Goal: Task Accomplishment & Management: Manage account settings

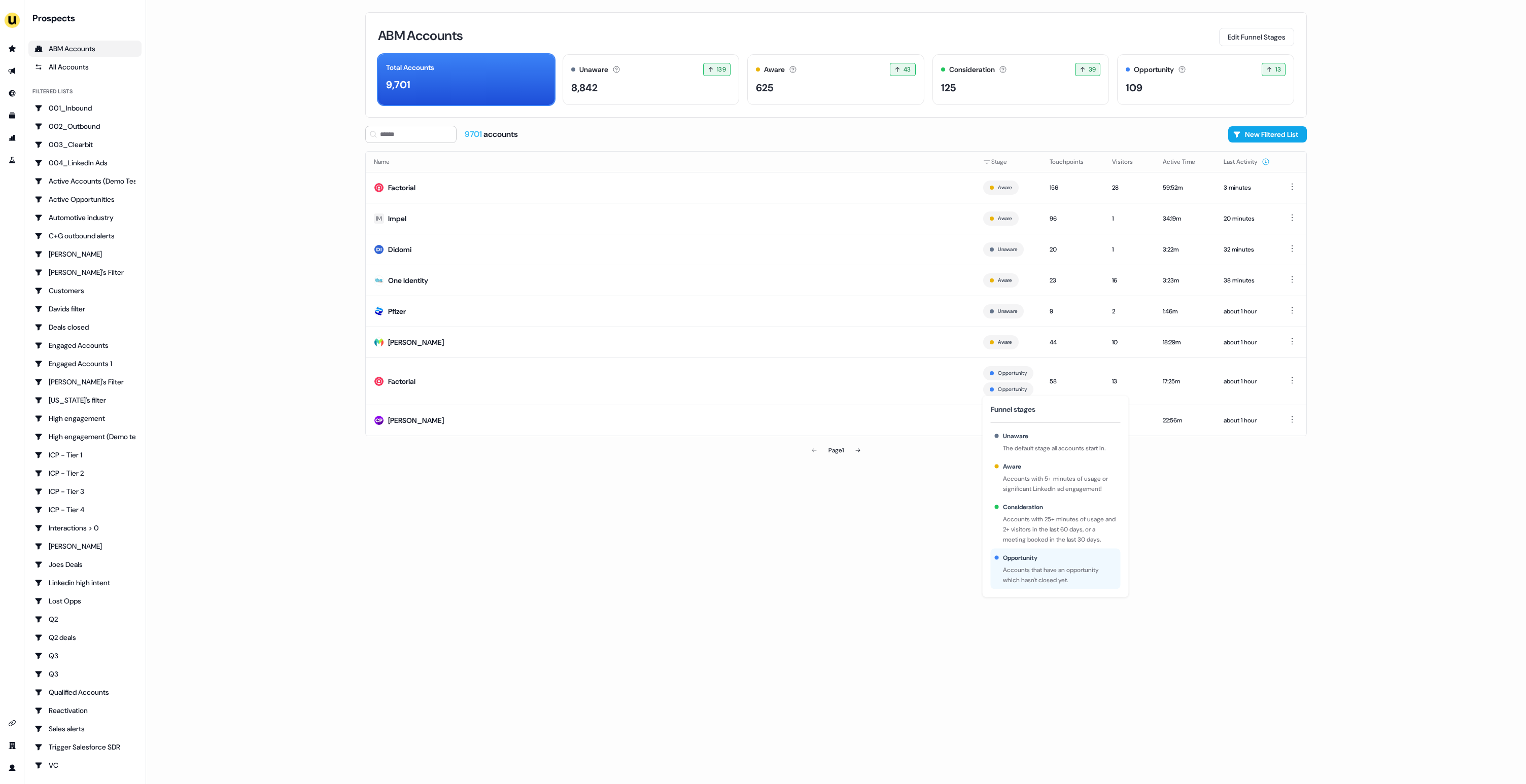
click at [933, 529] on div "ABM Accounts Edit Funnel Stages Total Accounts 9,701 Unaware The default stage …" at bounding box center [836, 392] width 974 height 784
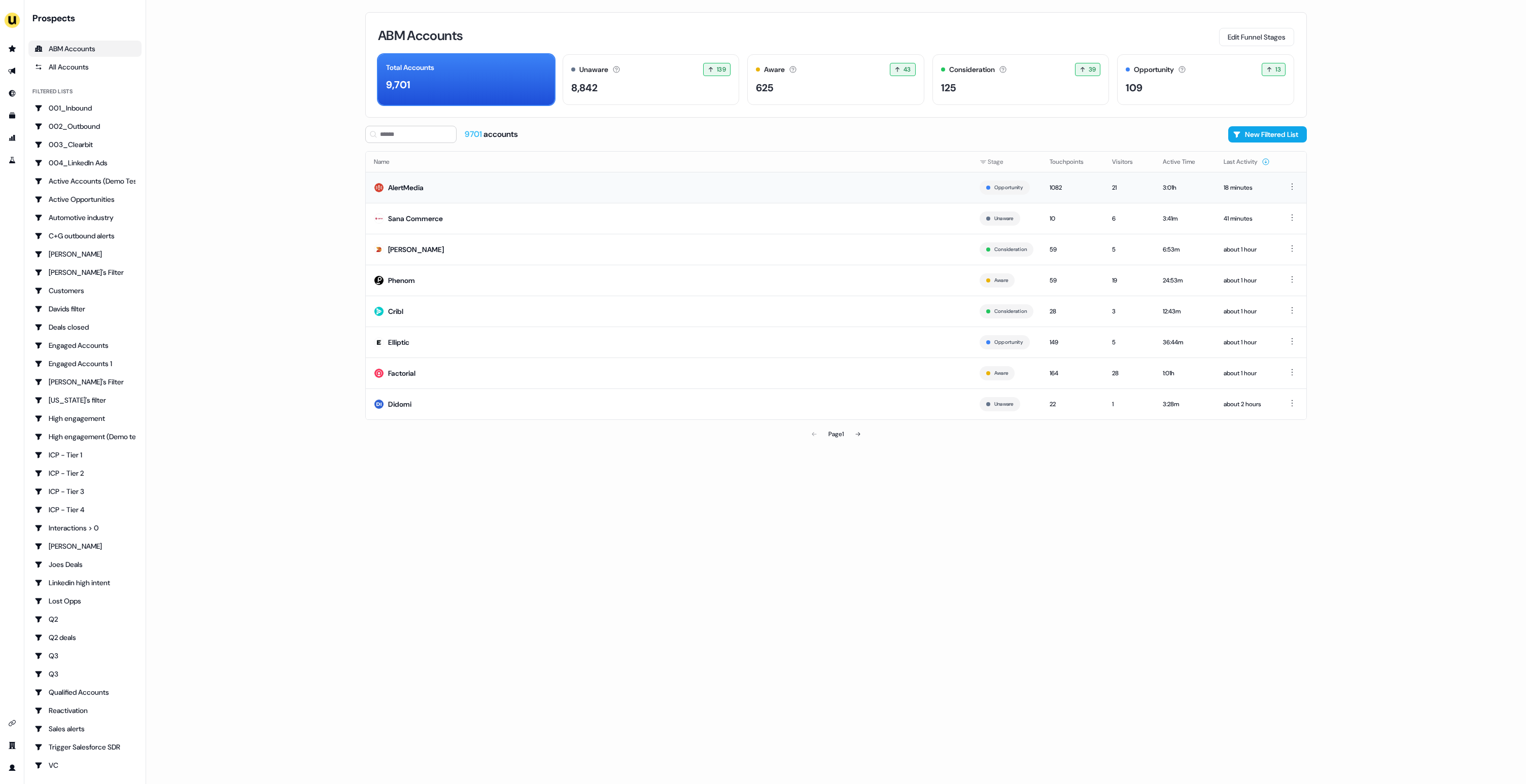
click at [397, 188] on div "AlertMedia" at bounding box center [406, 187] width 36 height 10
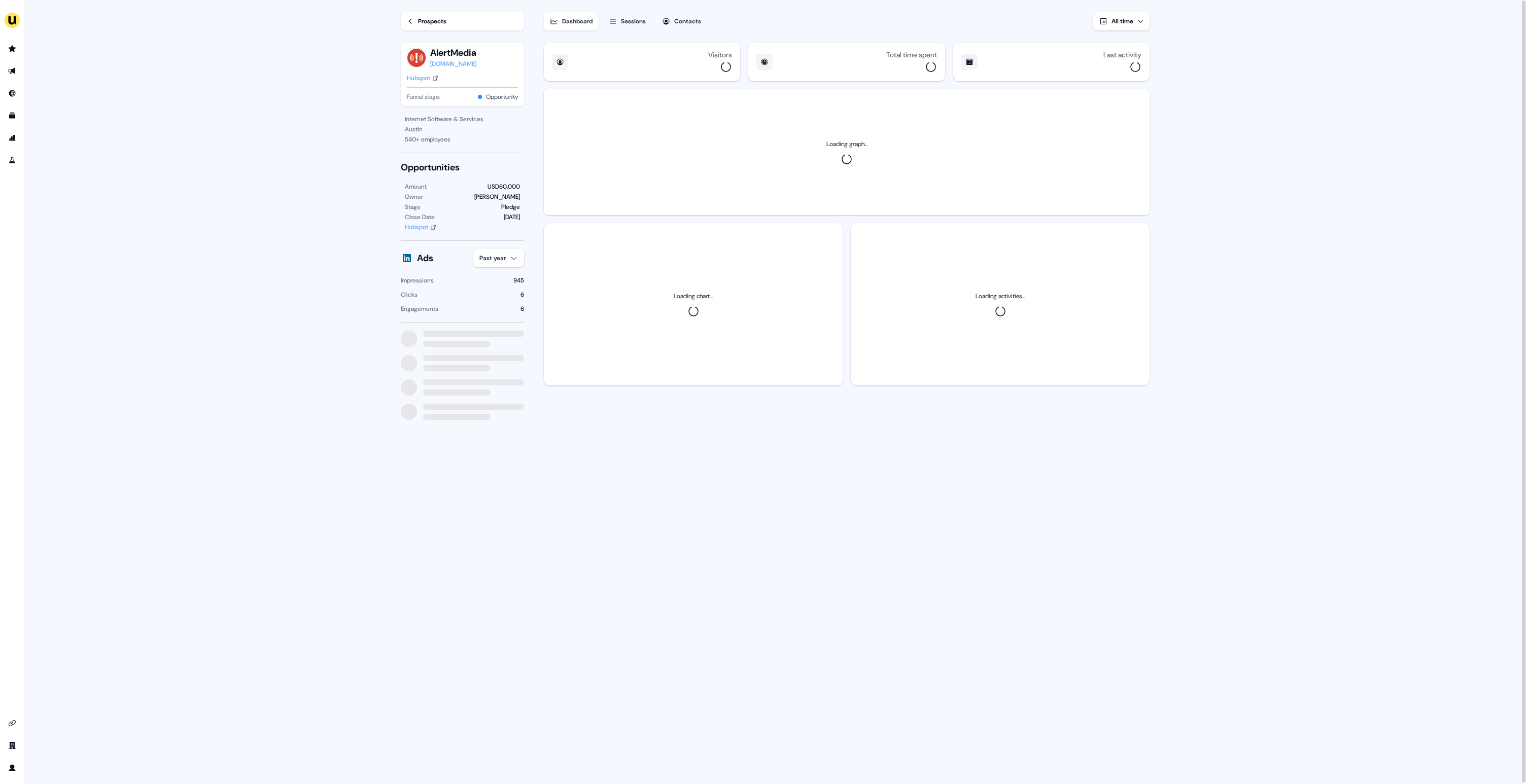
click at [457, 60] on div "alertmedia.com" at bounding box center [453, 63] width 46 height 10
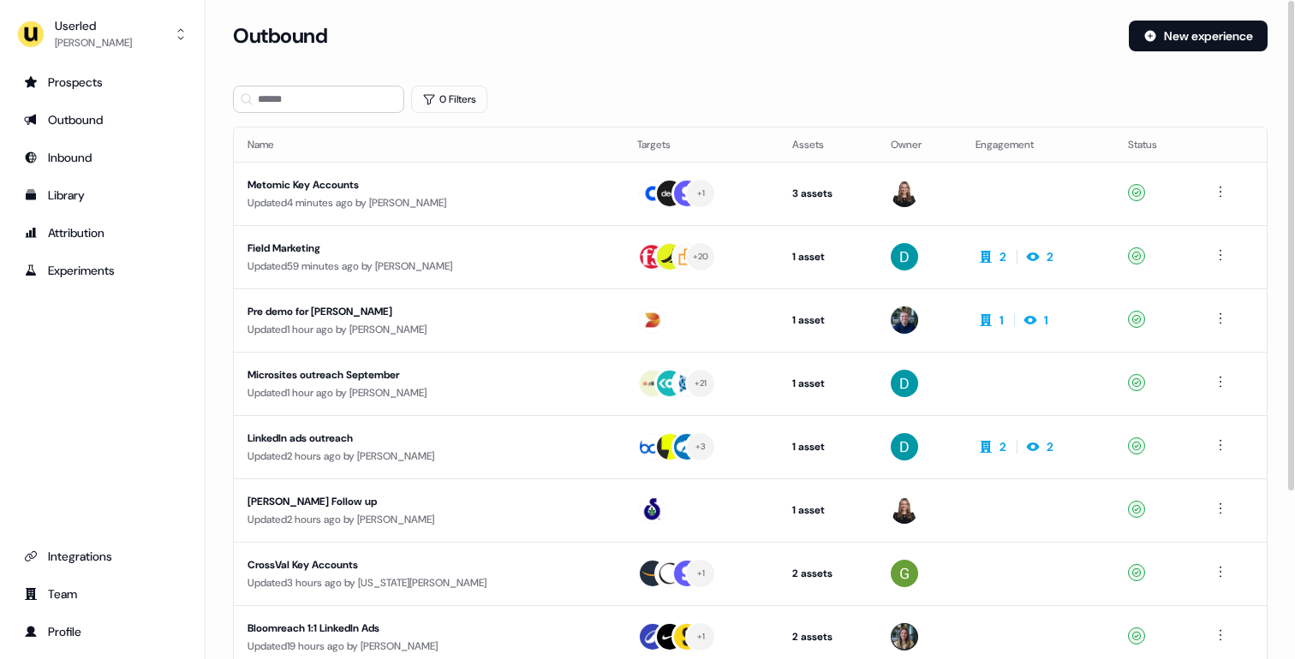
click at [519, 38] on div "Outbound" at bounding box center [674, 36] width 882 height 31
click at [357, 98] on input at bounding box center [318, 99] width 171 height 27
click at [385, 62] on div "Outbound New experience" at bounding box center [750, 46] width 1035 height 51
click at [87, 594] on div "Team" at bounding box center [102, 594] width 157 height 17
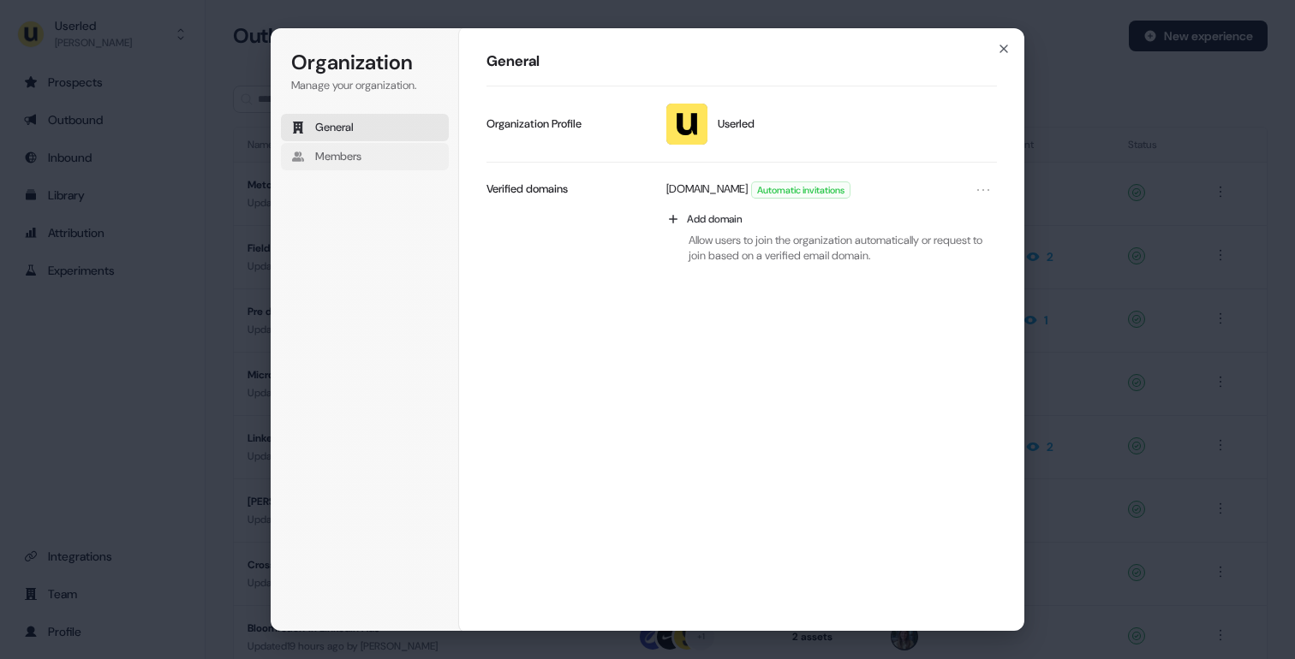
click at [356, 147] on button "Members" at bounding box center [365, 156] width 168 height 27
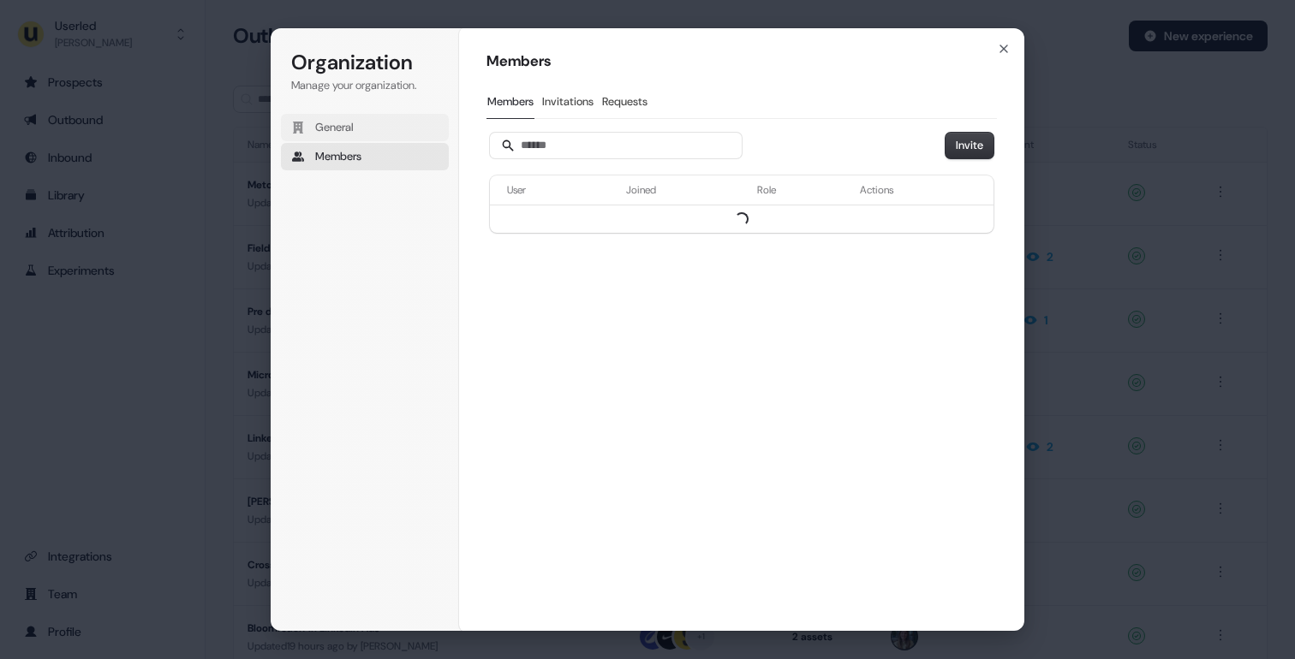
click at [358, 134] on button "General" at bounding box center [365, 127] width 168 height 27
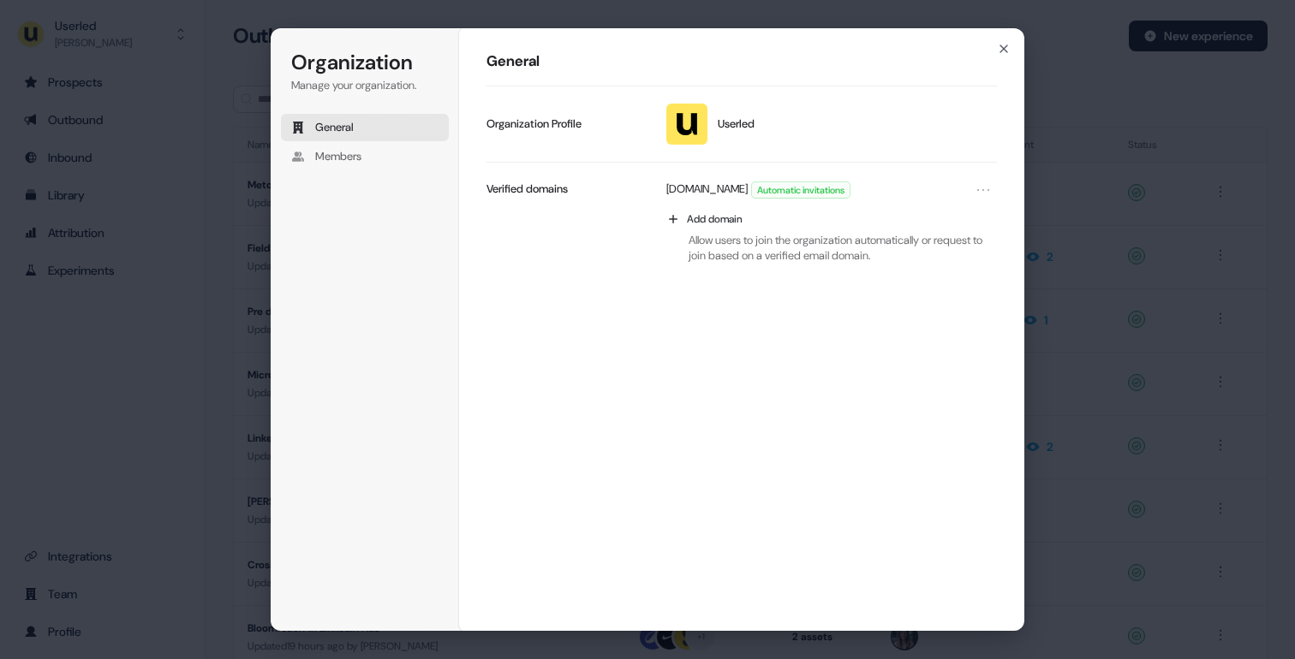
click at [164, 487] on div "Organization Manage your organization. General Members Organization General Use…" at bounding box center [647, 329] width 1295 height 659
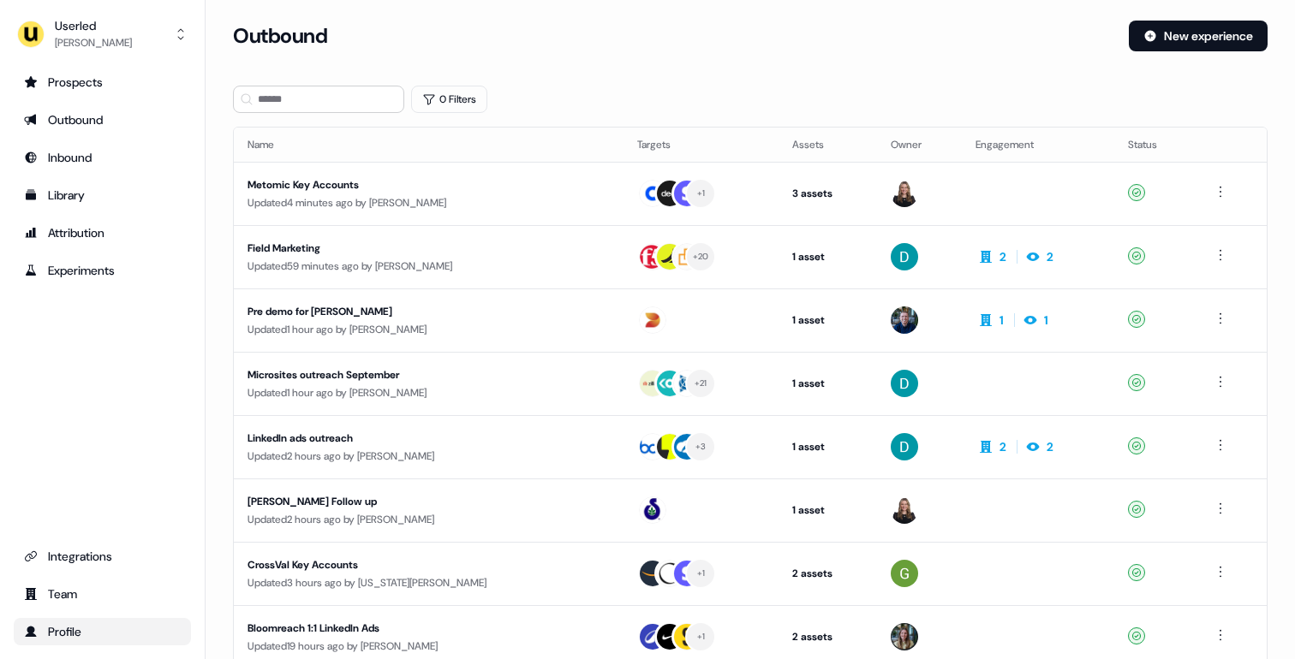
click at [50, 635] on div "Profile" at bounding box center [102, 631] width 157 height 17
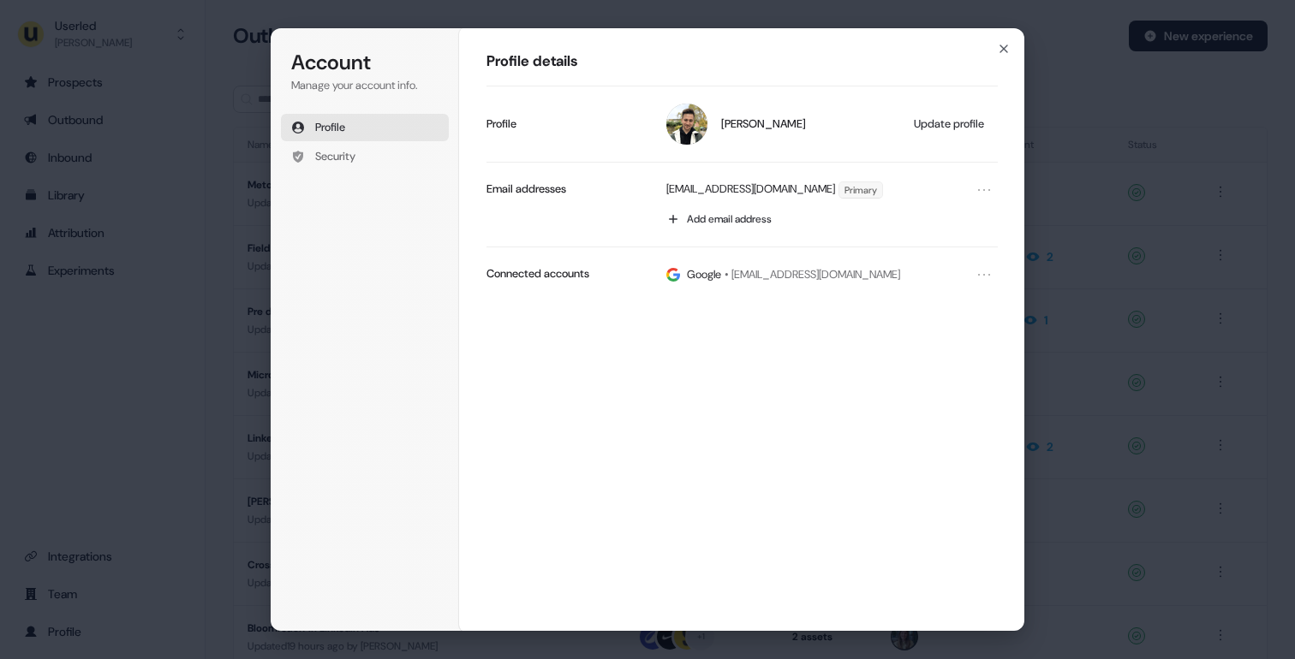
click at [379, 125] on button "Profile" at bounding box center [365, 127] width 168 height 27
click at [377, 146] on button "Security" at bounding box center [365, 156] width 168 height 27
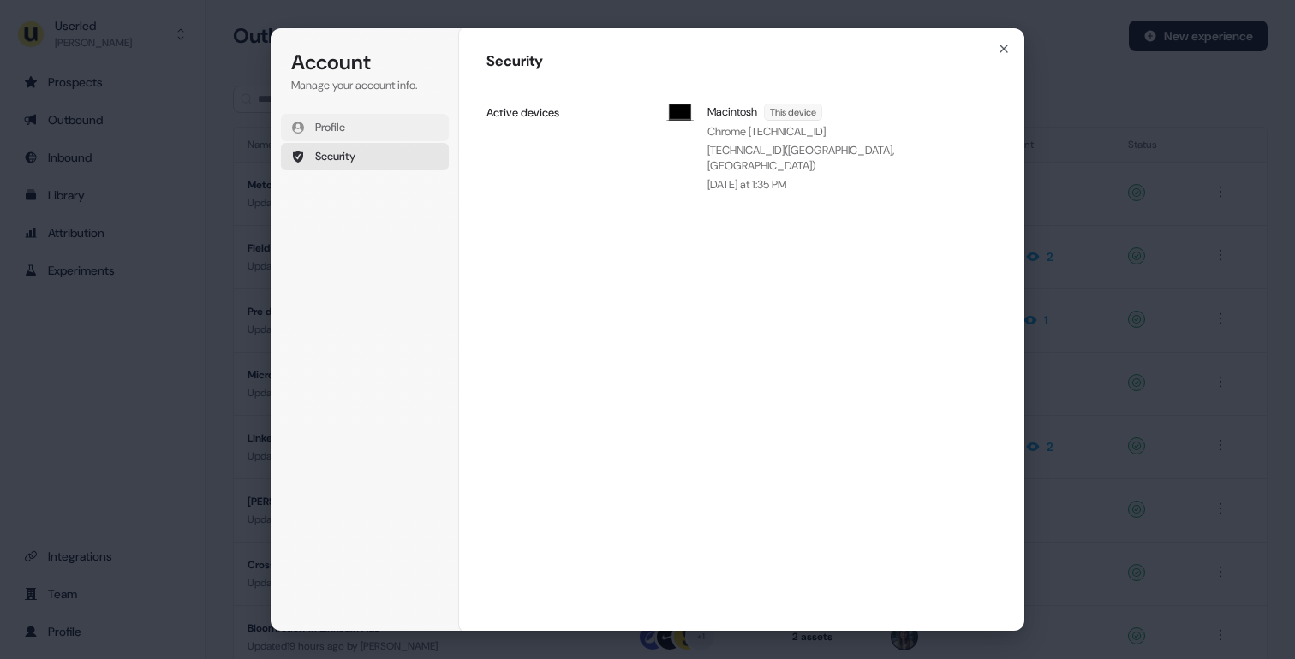
click at [385, 128] on button "Profile" at bounding box center [365, 127] width 168 height 27
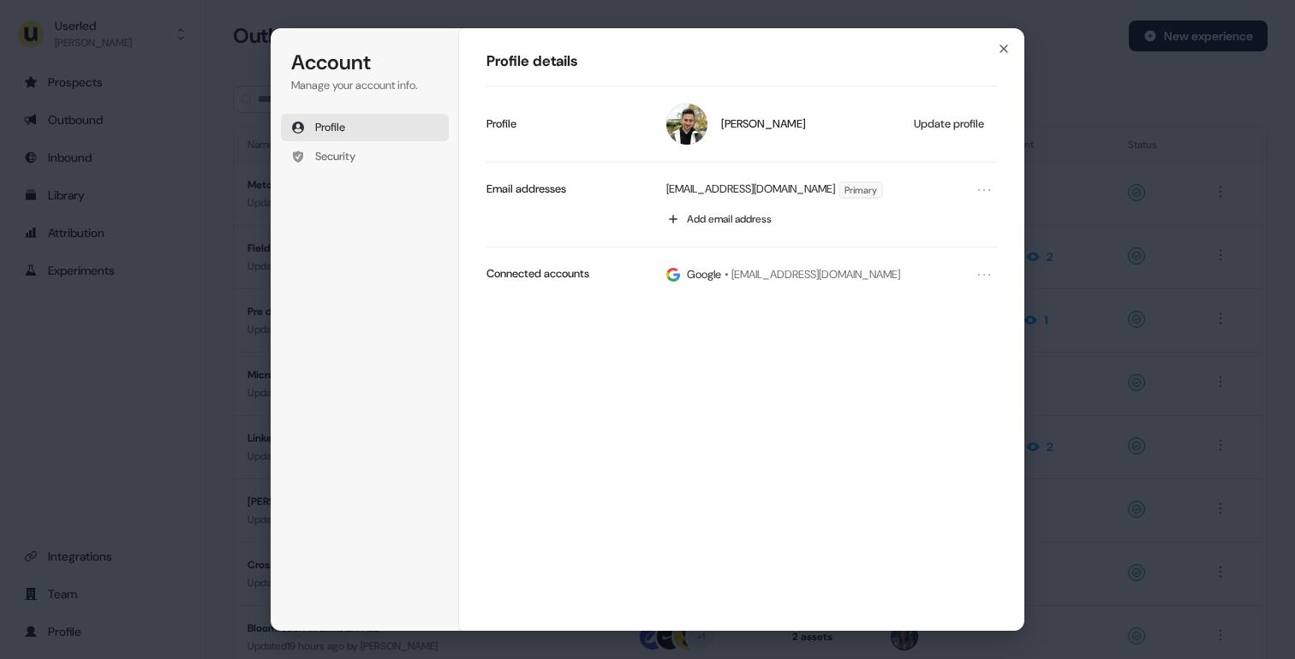
click at [159, 247] on div "Account Manage your account info. Profile Security Account Profile details [PER…" at bounding box center [647, 329] width 1295 height 659
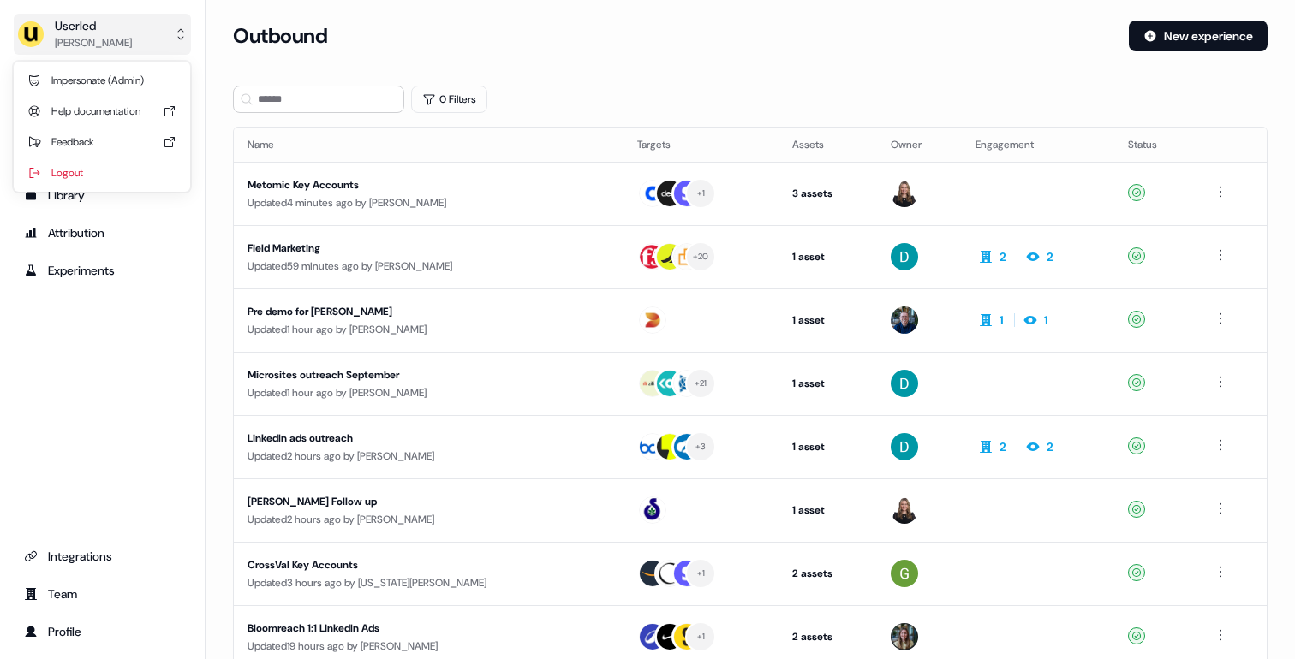
click at [153, 41] on button "Userled [PERSON_NAME]" at bounding box center [102, 34] width 177 height 41
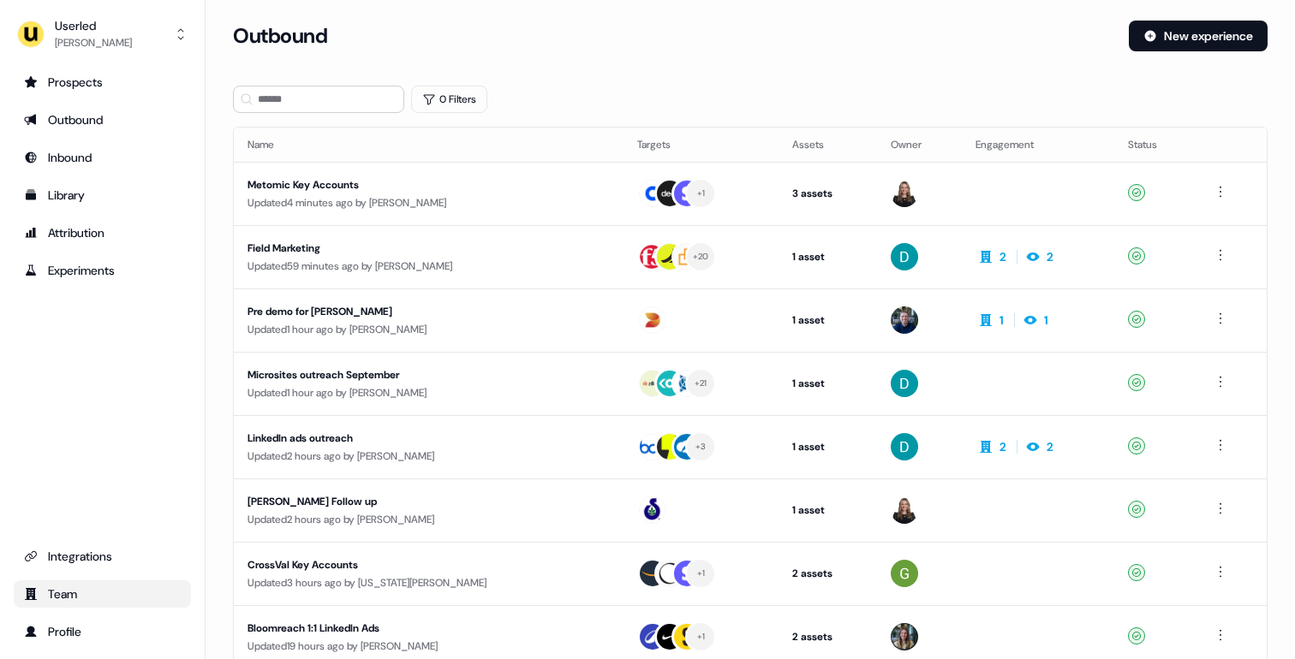
click at [76, 595] on div "Team" at bounding box center [102, 594] width 157 height 17
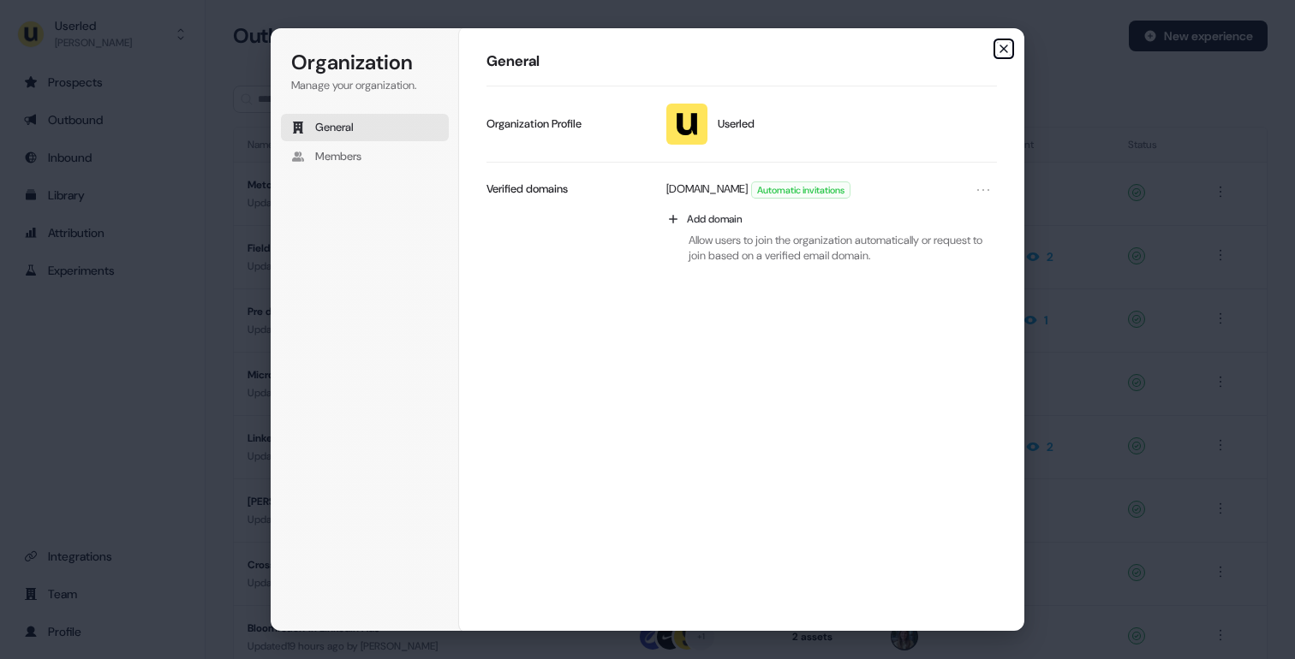
click at [1006, 47] on icon "button" at bounding box center [1004, 49] width 14 height 14
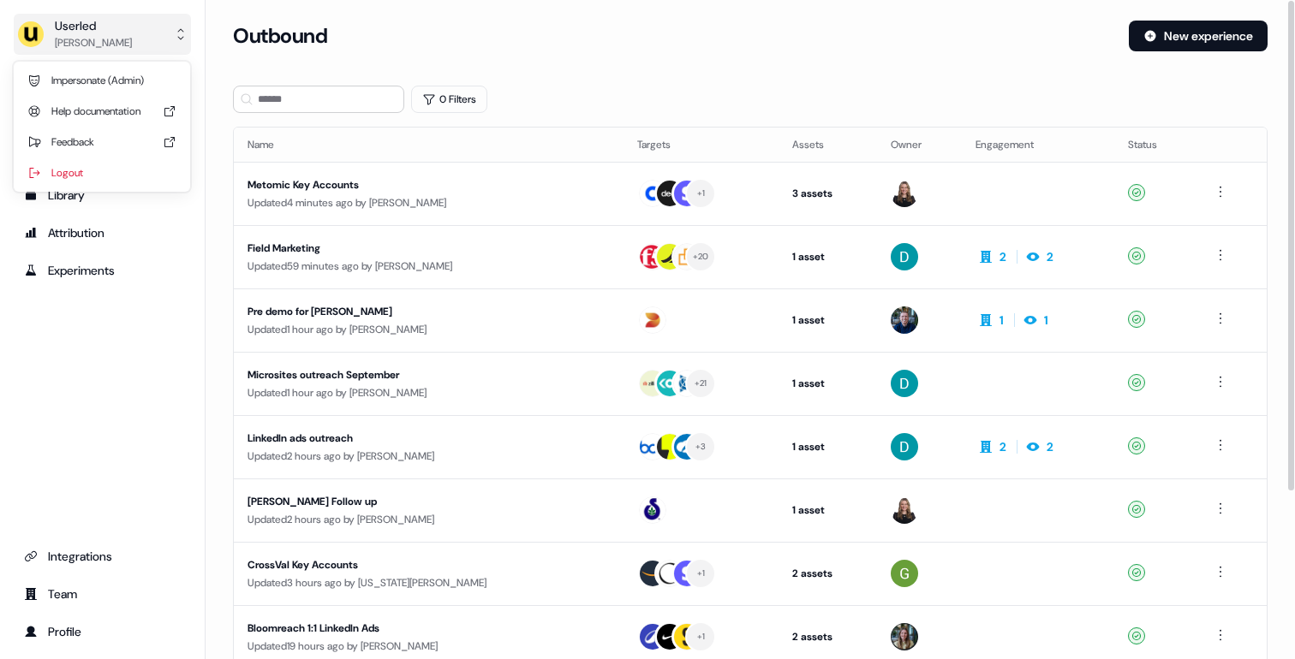
click at [124, 40] on button "Userled [PERSON_NAME]" at bounding box center [102, 34] width 177 height 41
click at [135, 350] on div "Userled [PERSON_NAME] (Admin) Help documentation Feedback Logout Prospects Outb…" at bounding box center [103, 329] width 206 height 659
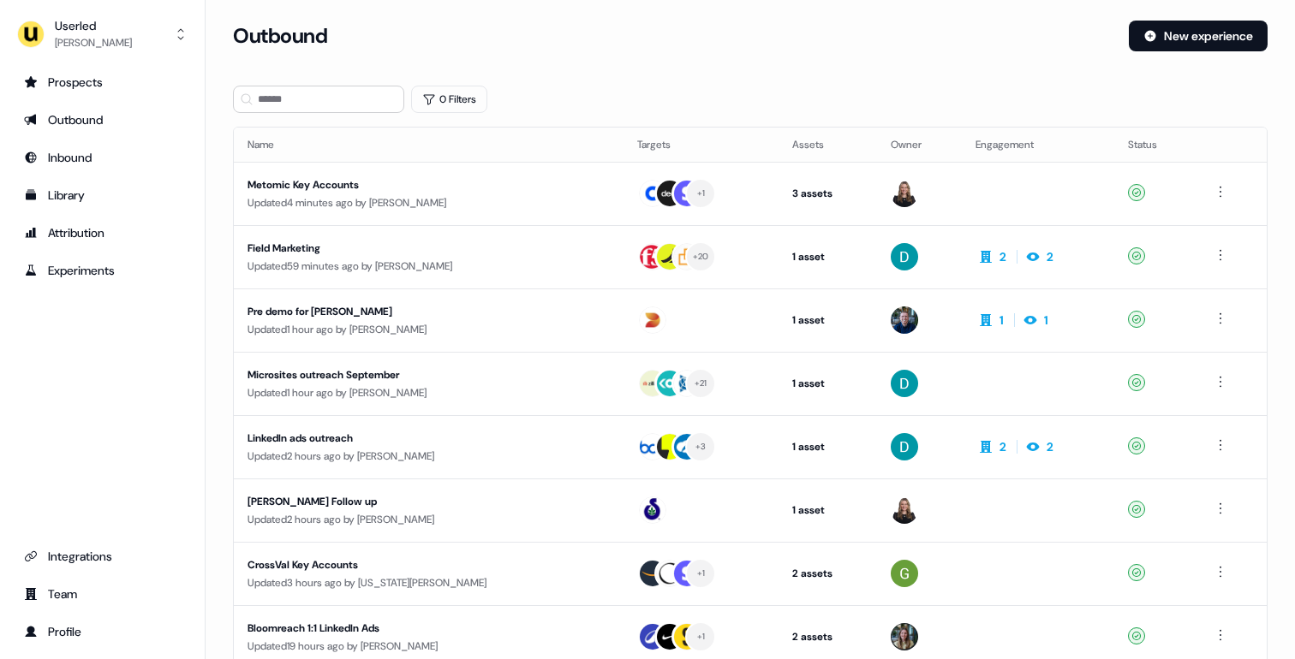
click at [133, 499] on div "Prospects Outbound Inbound Library Attribution Experiments Integrations Team Pr…" at bounding box center [102, 357] width 177 height 577
click at [111, 34] on button "Userled [PERSON_NAME]" at bounding box center [102, 34] width 177 height 41
click at [128, 408] on div "Userled [PERSON_NAME] (Admin) Help documentation Feedback Logout Prospects Outb…" at bounding box center [103, 329] width 206 height 659
click at [103, 549] on div "Integrations" at bounding box center [102, 556] width 157 height 17
